Goal: Task Accomplishment & Management: Use online tool/utility

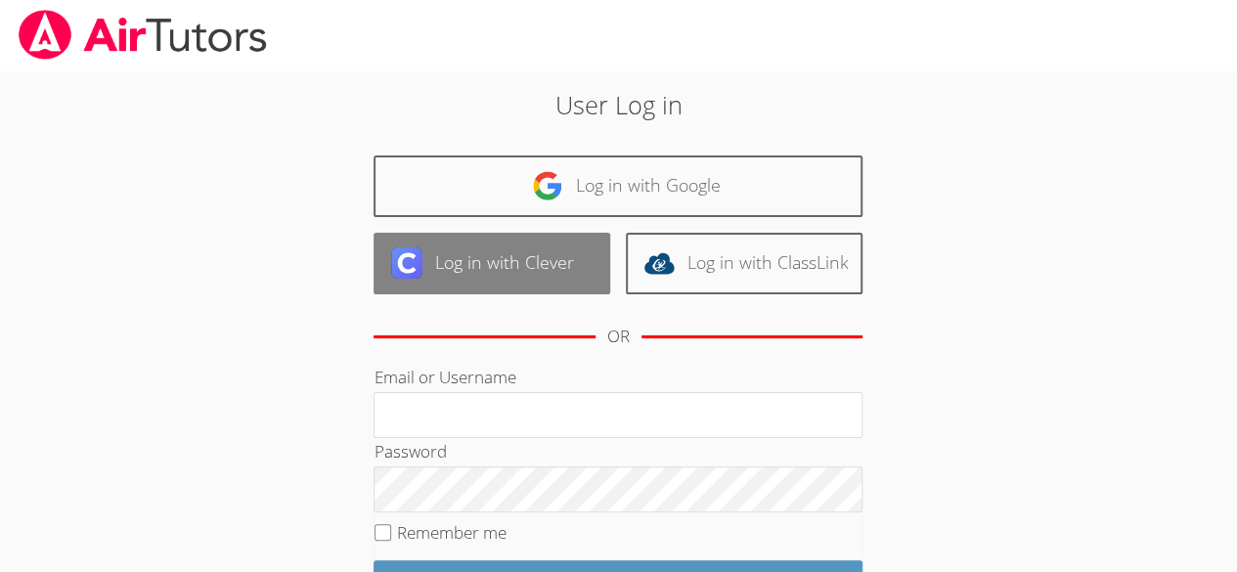
click at [524, 255] on link "Log in with Clever" at bounding box center [491, 264] width 237 height 62
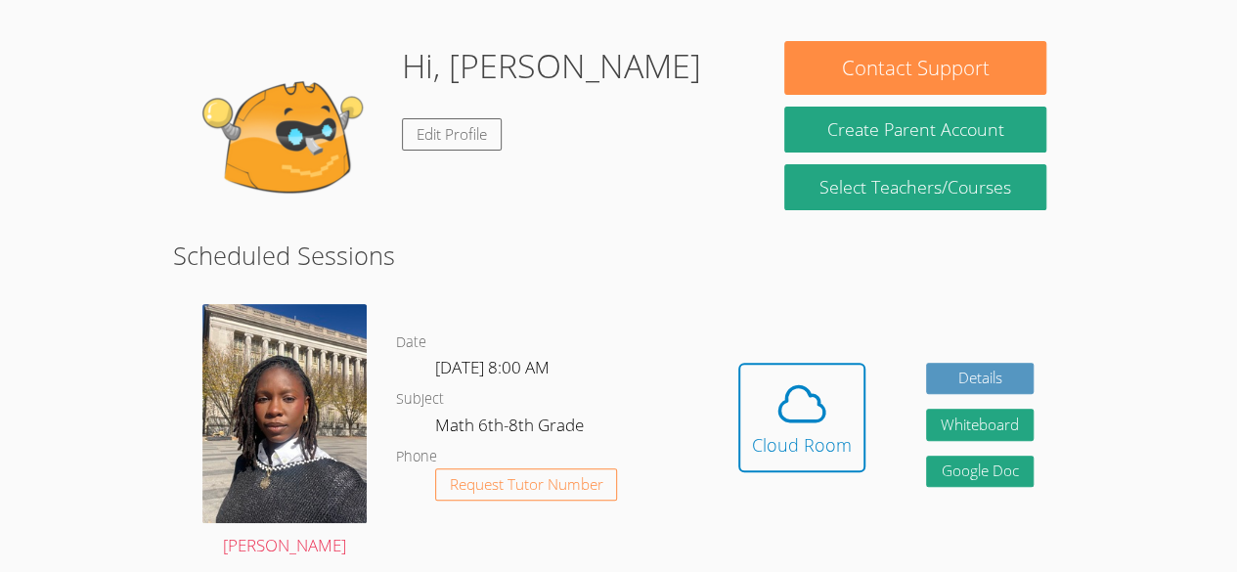
scroll to position [162, 0]
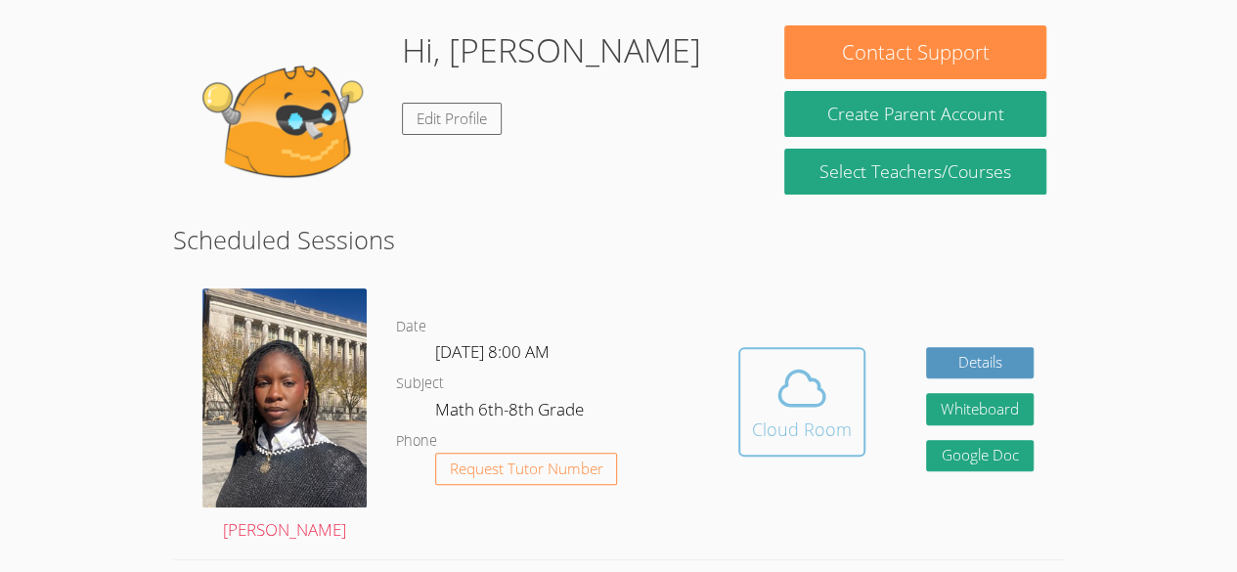
click at [800, 394] on icon at bounding box center [801, 388] width 55 height 55
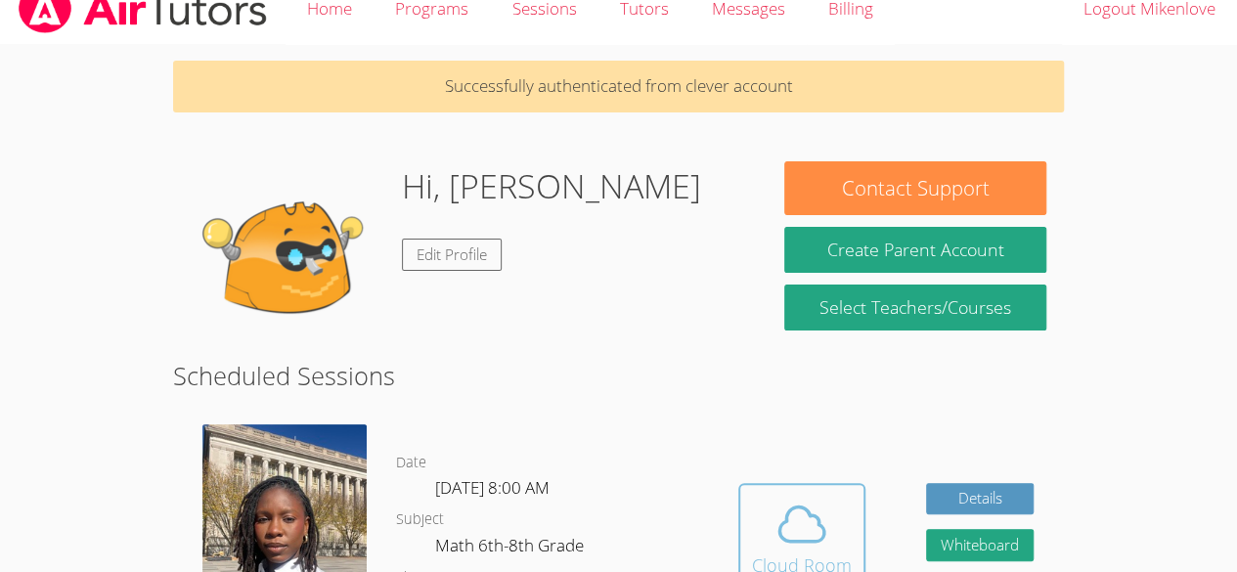
scroll to position [21, 0]
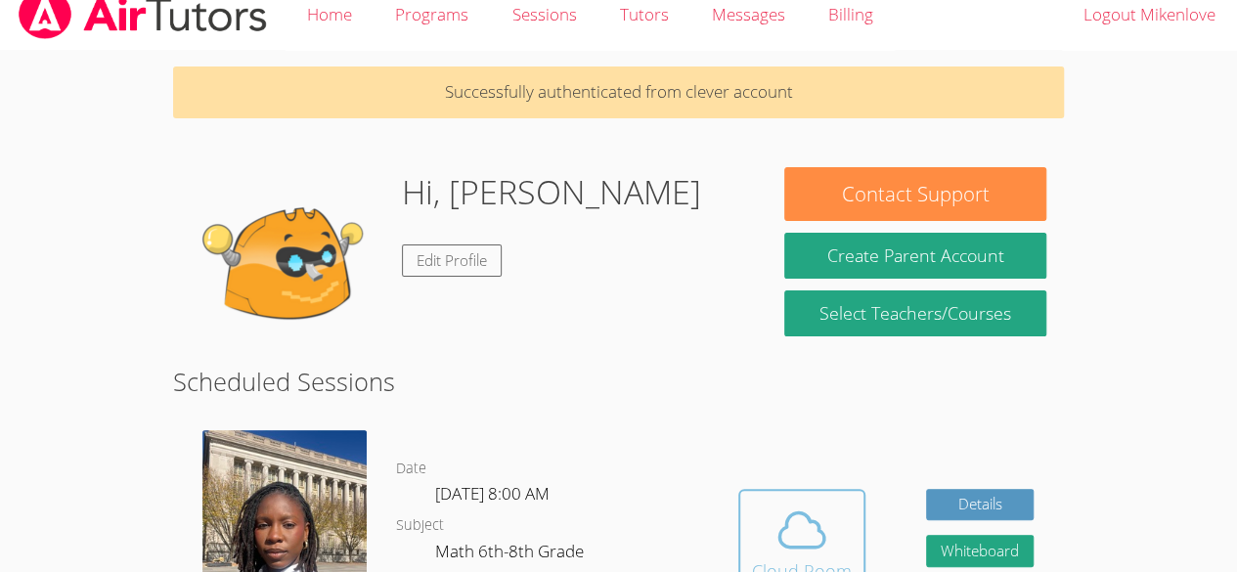
drag, startPoint x: 788, startPoint y: 543, endPoint x: 753, endPoint y: 539, distance: 35.4
click at [753, 539] on span at bounding box center [802, 529] width 100 height 55
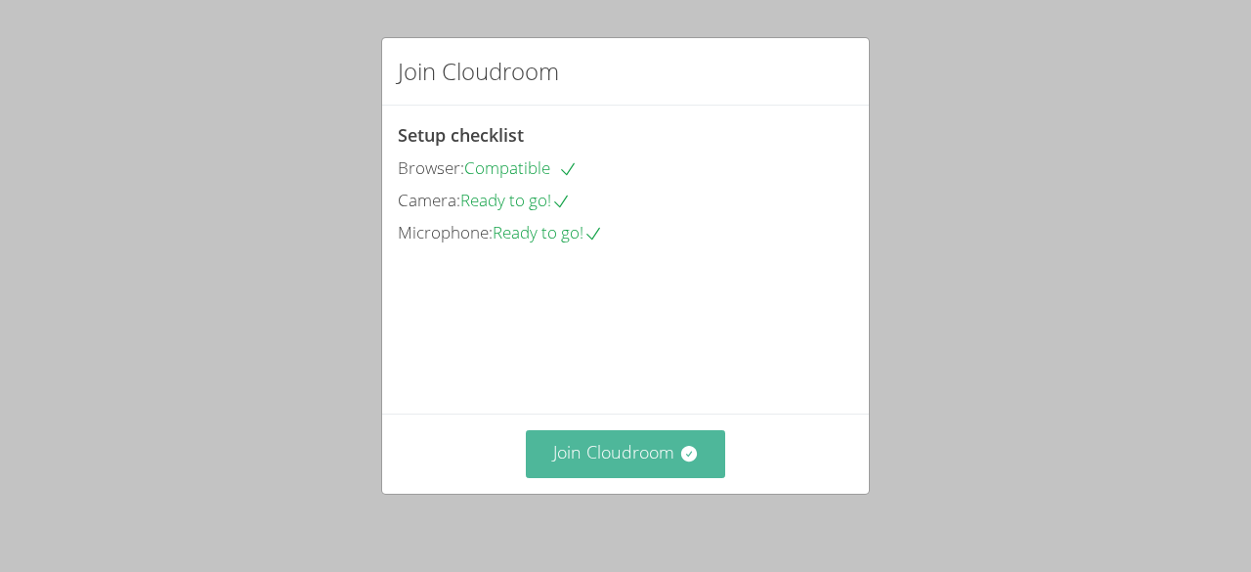
click at [647, 446] on button "Join Cloudroom" at bounding box center [626, 454] width 200 height 48
click at [616, 458] on button "Join Cloudroom" at bounding box center [626, 454] width 200 height 48
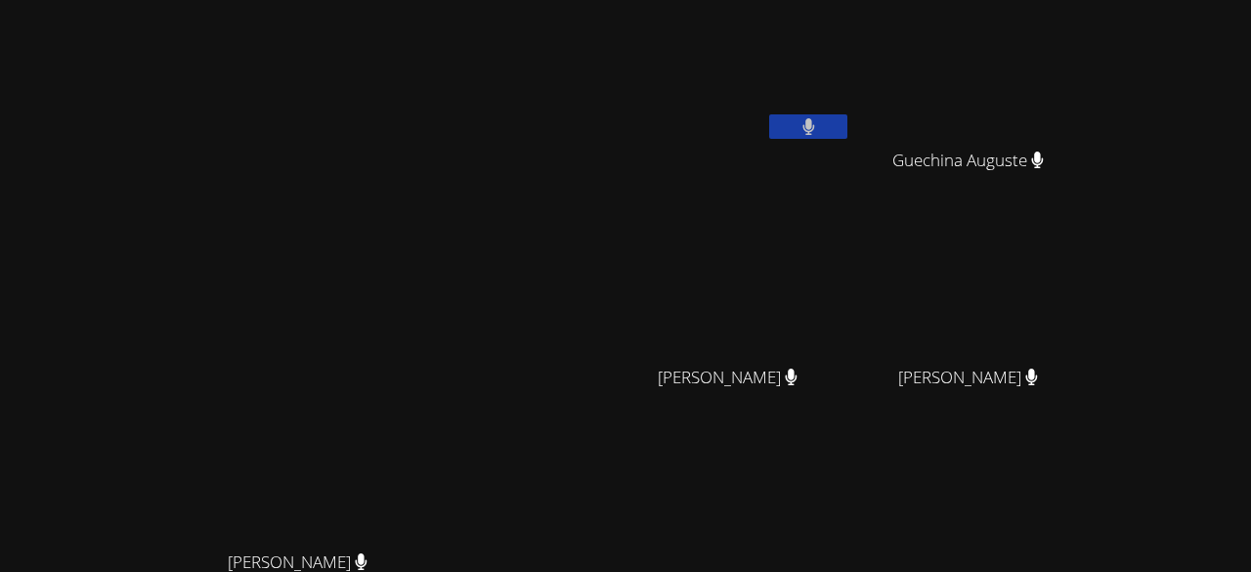
click at [971, 437] on div "Mikenlove Pierre Guechina Auguste Guechina Auguste Berlandina Joseph Berlandina…" at bounding box center [855, 329] width 473 height 643
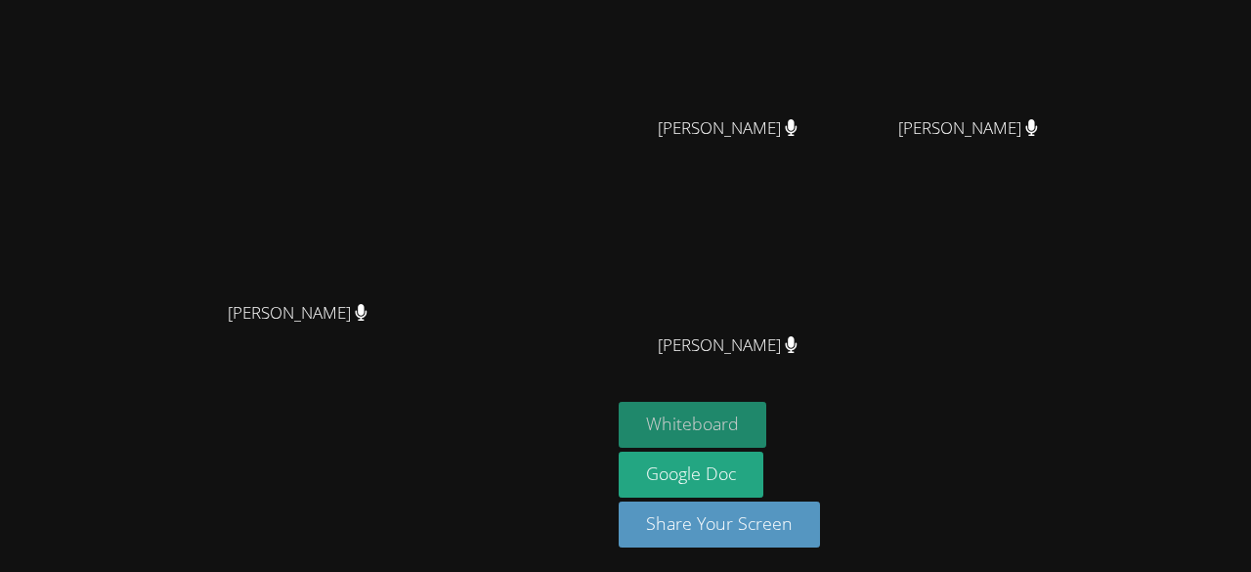
click at [763, 423] on button "Whiteboard" at bounding box center [693, 425] width 148 height 46
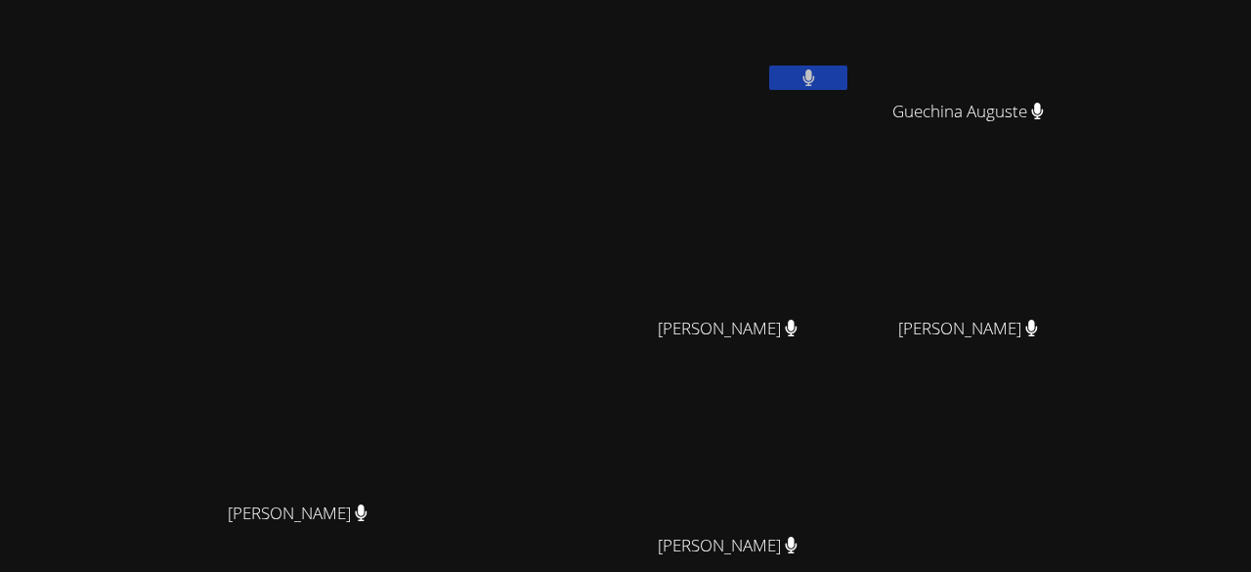
scroll to position [0, 0]
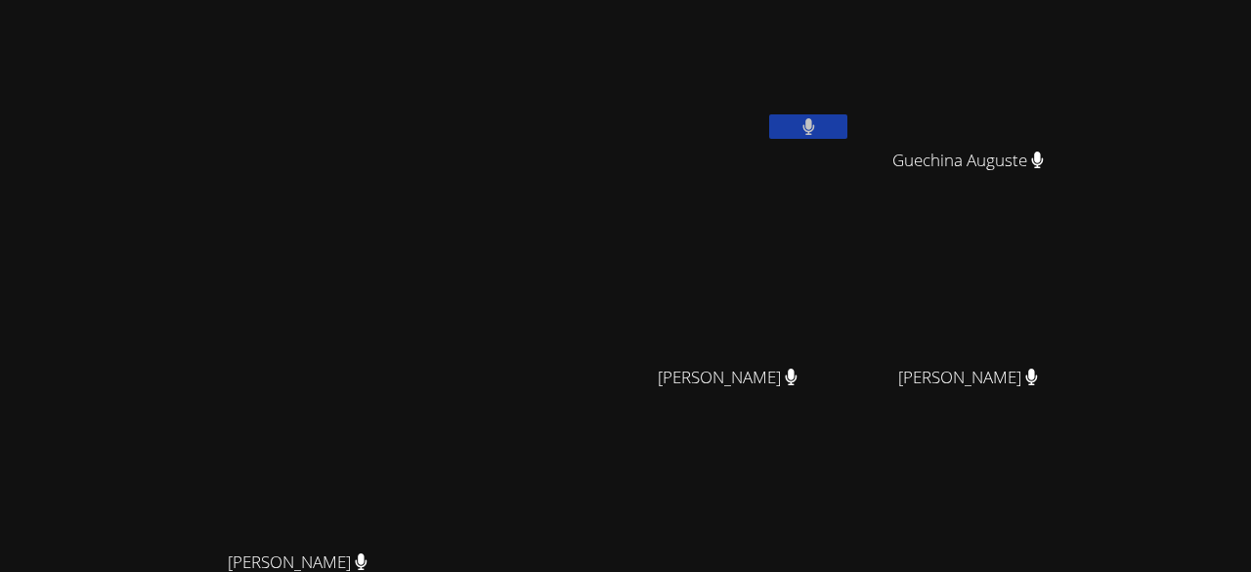
click at [590, 136] on div "Darine Odigé Darine Odigé" at bounding box center [305, 412] width 595 height 808
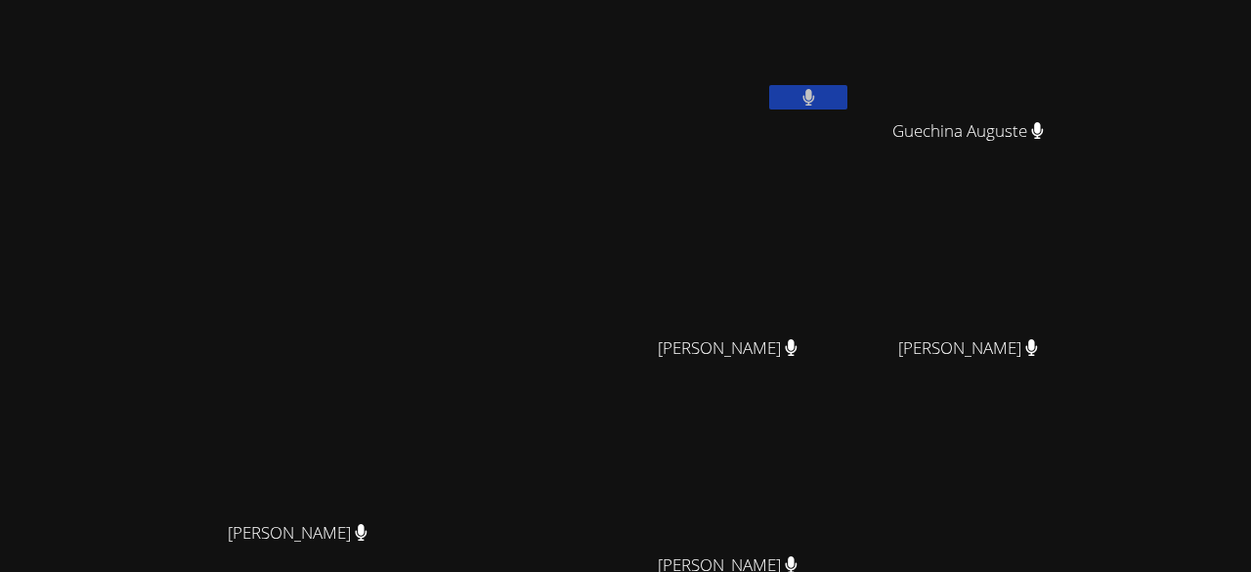
scroll to position [13, 0]
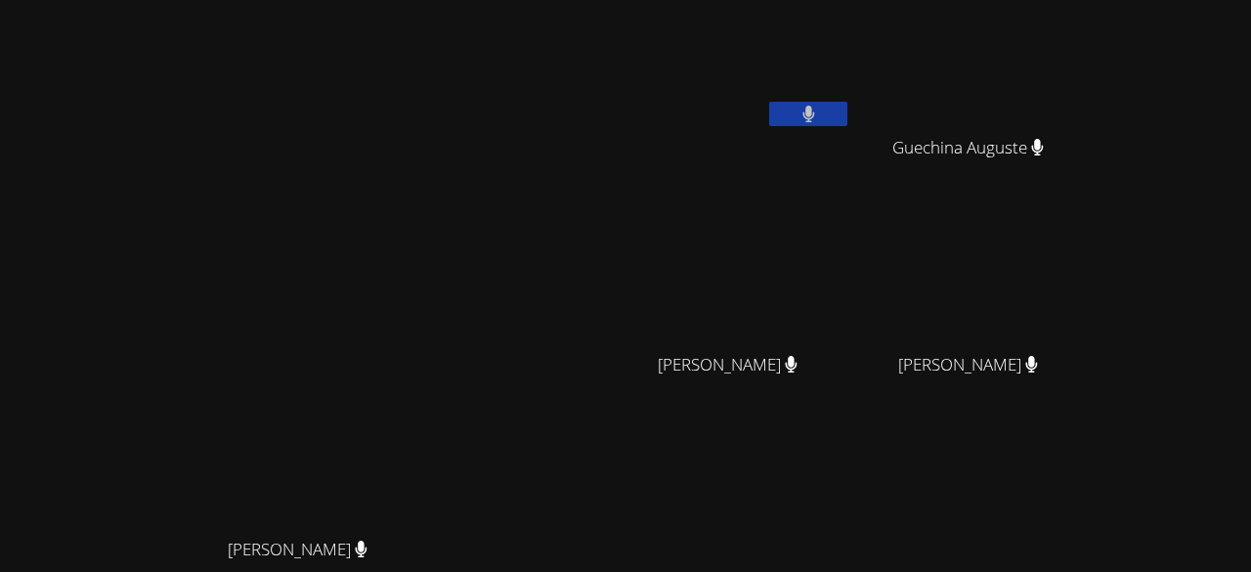
click at [561, 74] on div "Darine Odigé Darine Odigé" at bounding box center [305, 399] width 595 height 808
click at [452, 104] on div "Darine Odigé Darine Odigé" at bounding box center [305, 399] width 595 height 808
click at [575, 61] on div "Darine Odigé Darine Odigé" at bounding box center [305, 399] width 595 height 808
click at [545, 95] on div "Darine Odigé Darine Odigé" at bounding box center [305, 399] width 595 height 808
click at [603, 142] on div "Darine Odigé Darine Odigé" at bounding box center [305, 399] width 595 height 808
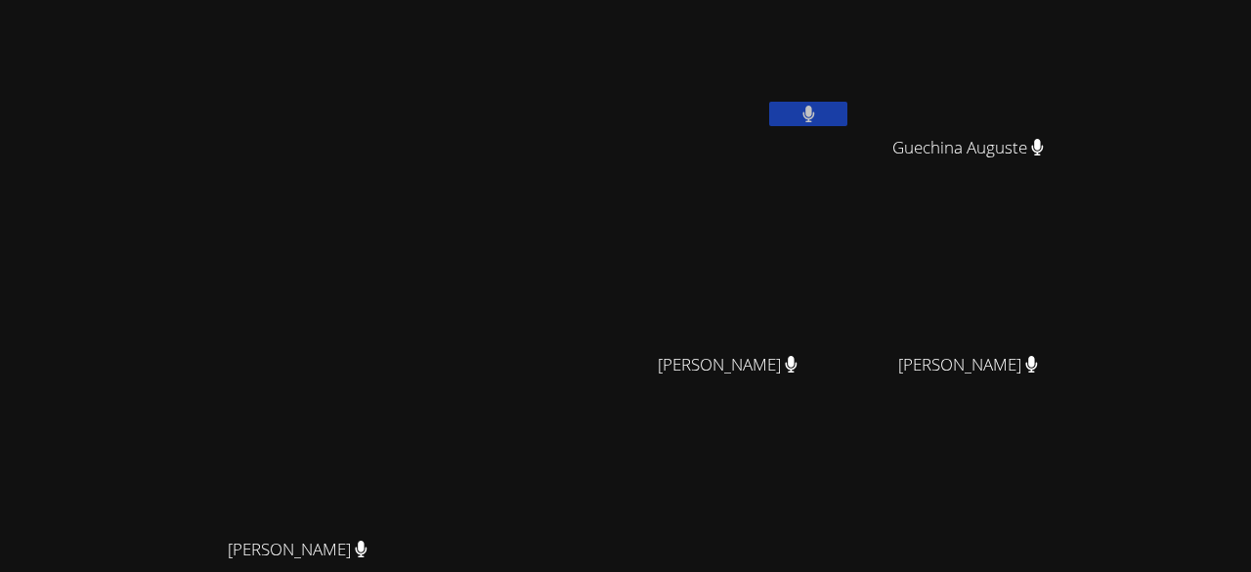
click at [603, 142] on div "Darine Odigé Darine Odigé" at bounding box center [305, 399] width 595 height 808
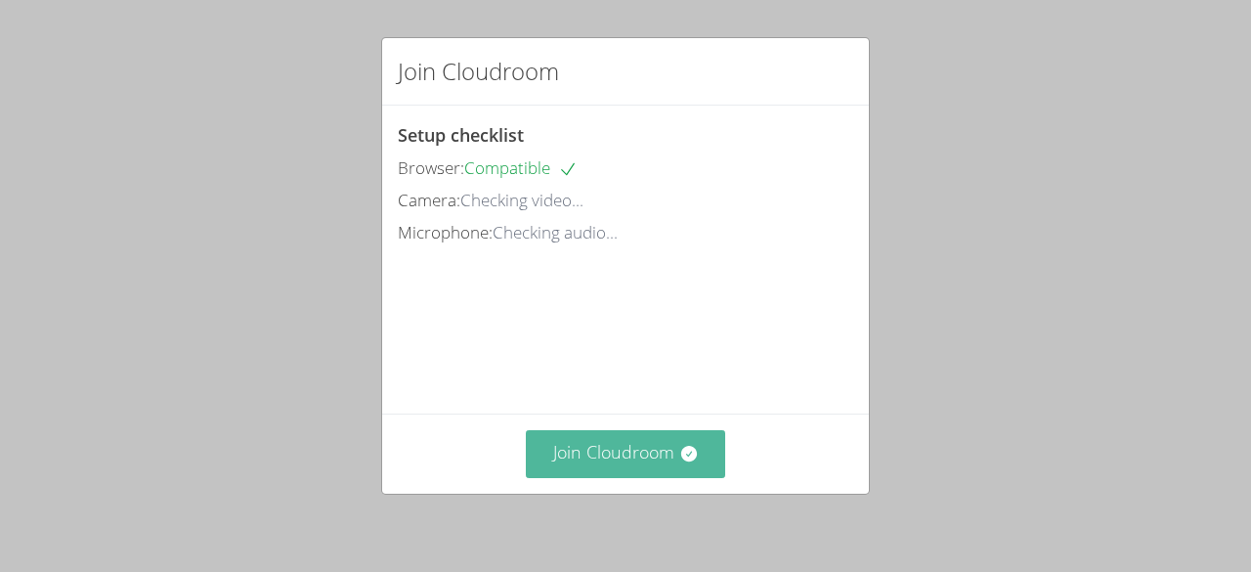
click at [600, 440] on button "Join Cloudroom" at bounding box center [626, 454] width 200 height 48
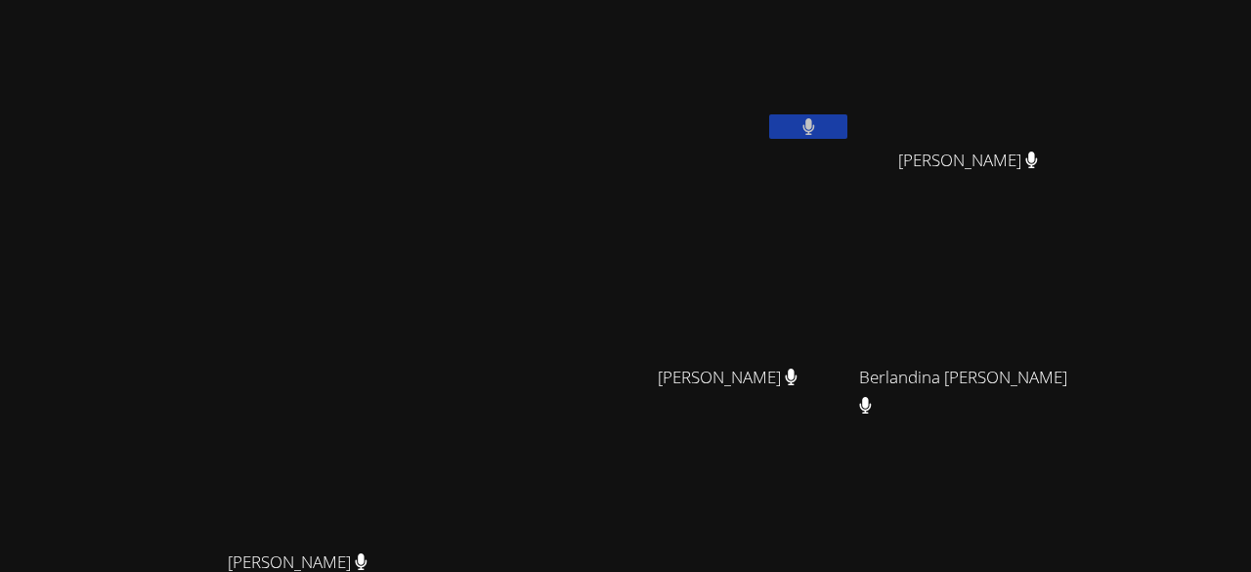
click at [453, 285] on video at bounding box center [305, 372] width 293 height 335
